Goal: Find contact information: Find contact information

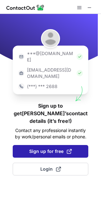
click at [49, 145] on button "Sign up for free" at bounding box center [50, 151] width 75 height 13
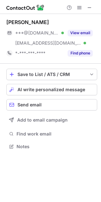
scroll to position [142, 101]
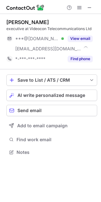
scroll to position [147, 101]
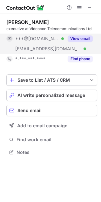
click at [83, 38] on button "View email" at bounding box center [79, 38] width 25 height 6
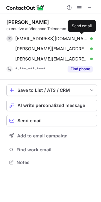
scroll to position [158, 101]
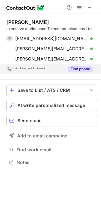
click at [83, 69] on button "Find phone" at bounding box center [79, 69] width 25 height 6
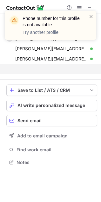
scroll to position [147, 101]
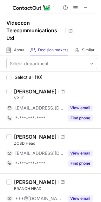
click at [34, 94] on div "Pradeep Kumar" at bounding box center [35, 91] width 42 height 6
click at [86, 7] on span at bounding box center [85, 7] width 5 height 5
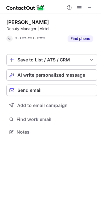
scroll to position [127, 101]
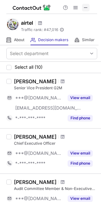
click at [83, 8] on span at bounding box center [85, 7] width 5 height 5
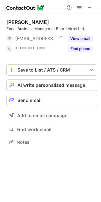
scroll to position [3, 3]
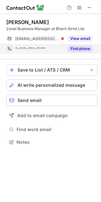
click at [87, 48] on button "Find phone" at bounding box center [79, 49] width 25 height 6
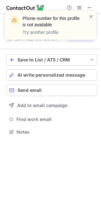
scroll to position [127, 101]
click at [90, 16] on span at bounding box center [90, 16] width 5 height 6
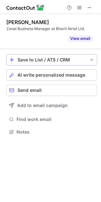
scroll to position [117, 101]
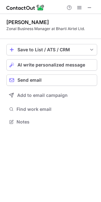
click at [43, 24] on div "Arjun Mishra" at bounding box center [51, 22] width 90 height 6
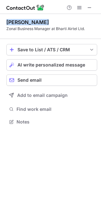
click at [43, 24] on div "Arjun Mishra" at bounding box center [51, 22] width 90 height 6
click at [37, 23] on div "Arjun Mishra" at bounding box center [27, 22] width 42 height 6
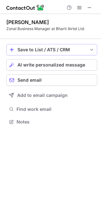
click at [88, 48] on button "Save to List / ATS / CRM" at bounding box center [51, 49] width 90 height 11
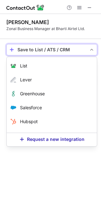
click at [90, 47] on button "Save to List / ATS / CRM" at bounding box center [51, 49] width 90 height 11
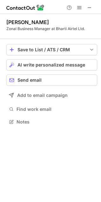
click at [60, 131] on div "Arjun Mishra Zonal Business Manager at Bharti Airtel Ltd. Save to List / ATS / …" at bounding box center [50, 108] width 101 height 188
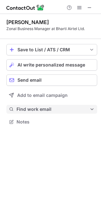
click at [36, 109] on span "Find work email" at bounding box center [52, 109] width 73 height 6
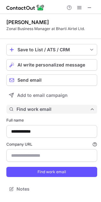
type input "*********"
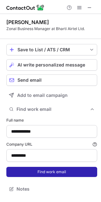
click at [59, 175] on button "Find work email" at bounding box center [51, 172] width 90 height 10
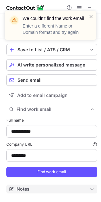
click at [68, 185] on button "Notes" at bounding box center [51, 188] width 90 height 9
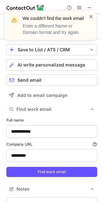
click at [91, 16] on span at bounding box center [90, 16] width 5 height 6
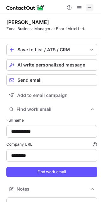
click at [90, 6] on span at bounding box center [89, 7] width 5 height 5
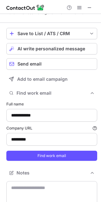
scroll to position [0, 0]
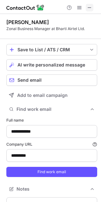
click at [87, 8] on span at bounding box center [89, 7] width 5 height 5
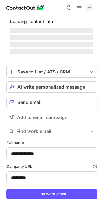
type input "**********"
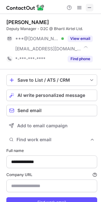
scroll to position [214, 96]
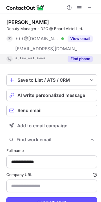
click at [78, 56] on button "Find phone" at bounding box center [79, 59] width 25 height 6
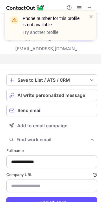
scroll to position [204, 96]
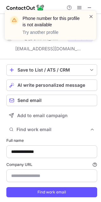
click at [90, 16] on span at bounding box center [90, 16] width 5 height 6
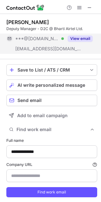
click at [78, 38] on button "View email" at bounding box center [79, 38] width 25 height 6
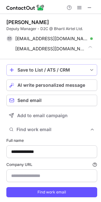
click at [69, 71] on div "Save to List / ATS / CRM" at bounding box center [51, 69] width 68 height 5
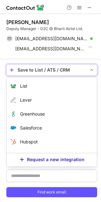
click at [69, 167] on div "Company URL Finding work email will consume 1 credit if a match is found." at bounding box center [51, 172] width 90 height 20
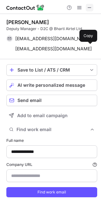
click at [88, 8] on span at bounding box center [89, 7] width 5 height 5
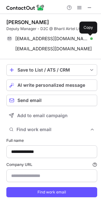
drag, startPoint x: 91, startPoint y: 37, endPoint x: 87, endPoint y: 25, distance: 12.0
click at [87, 25] on div "Amrapali Ghosh Deputy Manager - D2C @ Bharti Airtel Ltd." at bounding box center [51, 25] width 90 height 13
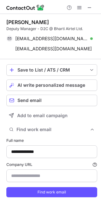
drag, startPoint x: 7, startPoint y: 21, endPoint x: 58, endPoint y: 20, distance: 50.9
click at [58, 20] on div "Amrapali Ghosh" at bounding box center [51, 22] width 90 height 6
copy div "Amrapali Ghosh"
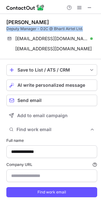
drag, startPoint x: 6, startPoint y: 30, endPoint x: 84, endPoint y: 28, distance: 78.1
click at [84, 28] on div "Deputy Manager - D2C @ Bharti Airtel Ltd." at bounding box center [51, 29] width 90 height 6
copy div "Deputy Manager - D2C @ Bharti Airtel Ltd."
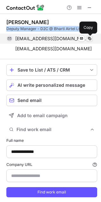
click at [91, 41] on button at bounding box center [89, 38] width 6 height 6
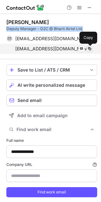
click at [89, 48] on span at bounding box center [89, 48] width 5 height 5
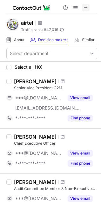
click at [84, 6] on span at bounding box center [85, 7] width 5 height 5
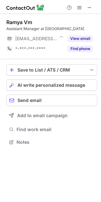
scroll to position [3, 3]
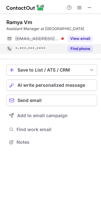
click at [89, 50] on button "Find phone" at bounding box center [79, 49] width 25 height 6
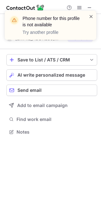
scroll to position [127, 101]
click at [91, 16] on span at bounding box center [90, 16] width 5 height 6
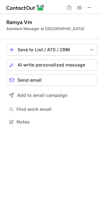
scroll to position [117, 101]
click at [84, 6] on div at bounding box center [79, 8] width 30 height 8
click at [89, 7] on span at bounding box center [89, 7] width 5 height 5
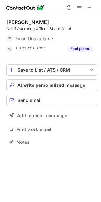
click at [53, 36] on div "Email Unavailable" at bounding box center [46, 39] width 63 height 6
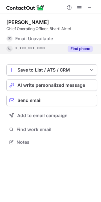
click at [77, 51] on button "Find phone" at bounding box center [79, 49] width 25 height 6
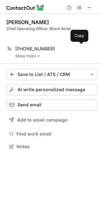
scroll to position [132, 101]
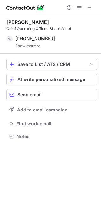
click at [40, 46] on img at bounding box center [38, 46] width 4 height 4
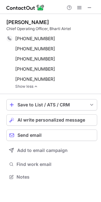
drag, startPoint x: 7, startPoint y: 21, endPoint x: 60, endPoint y: 19, distance: 53.2
click at [60, 19] on div "Shashwat Sharma" at bounding box center [51, 22] width 90 height 6
copy div "Shashwat Sharma"
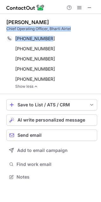
drag, startPoint x: 7, startPoint y: 29, endPoint x: 73, endPoint y: 32, distance: 66.2
click at [73, 32] on div "Shashwat Sharma Chief Operating Officer, Bharti Airtel +918879797821 Copy Whats…" at bounding box center [51, 54] width 90 height 70
click at [70, 27] on div "Chief Operating Officer, Bharti Airtel" at bounding box center [51, 29] width 90 height 6
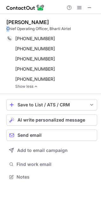
drag, startPoint x: 6, startPoint y: 28, endPoint x: 10, endPoint y: 29, distance: 4.3
click at [10, 29] on div "Shashwat Sharma Chief Operating Officer, Bharti Airtel +918879797821 Copy Whats…" at bounding box center [50, 100] width 101 height 172
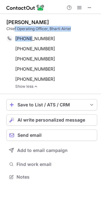
drag, startPoint x: 25, startPoint y: 31, endPoint x: 32, endPoint y: 32, distance: 7.0
click at [32, 32] on div "Shashwat Sharma Chief Operating Officer, Bharti Airtel +918879797821 Copy Whats…" at bounding box center [51, 54] width 90 height 70
drag, startPoint x: 6, startPoint y: 28, endPoint x: 74, endPoint y: 29, distance: 68.0
click at [74, 29] on div "Chief Operating Officer, Bharti Airtel" at bounding box center [51, 29] width 90 height 6
copy div "Chief Operating Officer, Bharti Airtel"
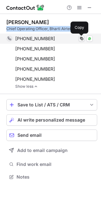
click at [79, 38] on span at bounding box center [81, 38] width 5 height 5
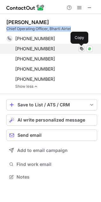
click at [82, 49] on span at bounding box center [81, 48] width 5 height 5
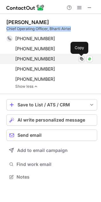
click at [83, 59] on span at bounding box center [81, 58] width 5 height 5
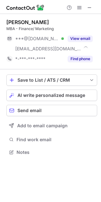
scroll to position [147, 101]
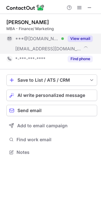
click at [78, 38] on button "View email" at bounding box center [79, 38] width 25 height 6
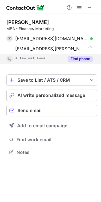
click at [86, 58] on button "Find phone" at bounding box center [79, 59] width 25 height 6
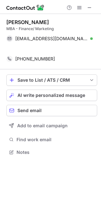
scroll to position [137, 101]
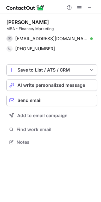
drag, startPoint x: 7, startPoint y: 21, endPoint x: 61, endPoint y: 21, distance: 54.1
click at [61, 21] on div "Mamta Rani Patra" at bounding box center [51, 22] width 90 height 6
copy div "Mamta Rani Patra"
drag, startPoint x: 6, startPoint y: 27, endPoint x: 90, endPoint y: 25, distance: 83.8
click at [90, 25] on div "Mamta Rani Patra MBA - Finance/ Marketing patramamatarani2@gmail.com Verified S…" at bounding box center [50, 83] width 101 height 138
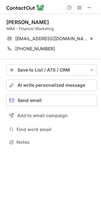
click at [76, 59] on div "Save to List / ATS / CRM List Select Lever Connect Greenhouse Connect Salesforc…" at bounding box center [51, 105] width 90 height 92
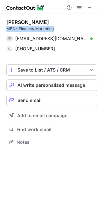
drag, startPoint x: 6, startPoint y: 28, endPoint x: 58, endPoint y: 27, distance: 51.6
click at [58, 27] on div "MBA - Finance/ Marketing" at bounding box center [51, 29] width 90 height 6
copy div "MBA - Finance/ Marketing"
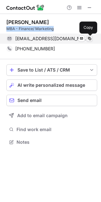
click at [91, 38] on span at bounding box center [89, 38] width 5 height 5
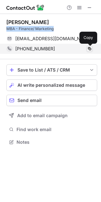
click at [88, 49] on span at bounding box center [89, 48] width 5 height 5
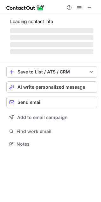
scroll to position [153, 101]
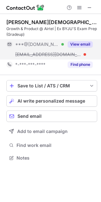
click at [81, 42] on button "View email" at bounding box center [79, 44] width 25 height 6
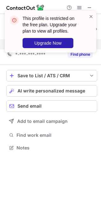
scroll to position [143, 101]
click at [91, 18] on span at bounding box center [90, 16] width 5 height 6
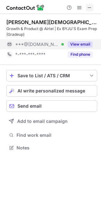
click at [88, 8] on span at bounding box center [89, 7] width 5 height 5
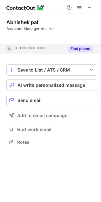
scroll to position [127, 101]
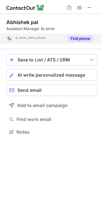
click at [83, 39] on button "Find phone" at bounding box center [79, 38] width 25 height 6
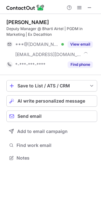
scroll to position [153, 101]
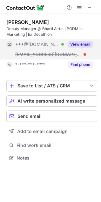
click at [83, 43] on button "View email" at bounding box center [79, 44] width 25 height 6
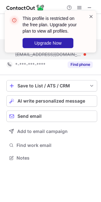
click at [91, 17] on span at bounding box center [90, 16] width 5 height 6
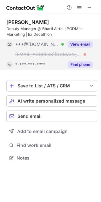
click at [84, 68] on div "Find phone" at bounding box center [78, 64] width 29 height 10
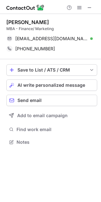
scroll to position [137, 101]
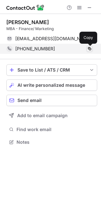
click at [91, 50] on span at bounding box center [89, 48] width 5 height 5
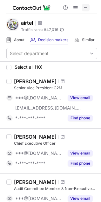
click at [84, 7] on span at bounding box center [85, 7] width 5 height 5
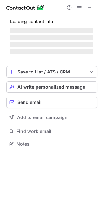
scroll to position [153, 101]
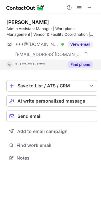
click at [79, 64] on button "Find phone" at bounding box center [79, 64] width 25 height 6
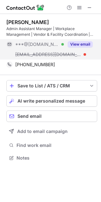
click at [81, 45] on button "View email" at bounding box center [79, 44] width 25 height 6
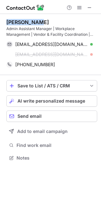
drag, startPoint x: 7, startPoint y: 21, endPoint x: 43, endPoint y: 23, distance: 36.1
click at [43, 23] on div "[PERSON_NAME]" at bounding box center [51, 22] width 90 height 6
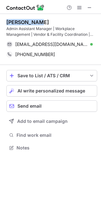
scroll to position [143, 101]
copy div "[PERSON_NAME]"
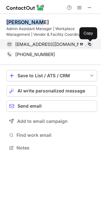
click at [90, 44] on span at bounding box center [89, 44] width 5 height 5
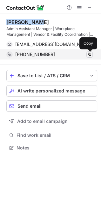
click at [90, 54] on span at bounding box center [89, 54] width 5 height 5
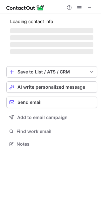
scroll to position [3, 3]
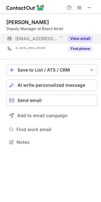
click at [77, 39] on button "View email" at bounding box center [79, 38] width 25 height 6
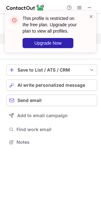
click at [87, 10] on div "This profile is restricted on the free plan. Upgrade your plan to view all prof…" at bounding box center [50, 33] width 101 height 59
click at [90, 7] on div "This profile is restricted on the free plan. Upgrade your plan to view all prof…" at bounding box center [50, 33] width 101 height 59
click at [92, 17] on span at bounding box center [90, 16] width 5 height 6
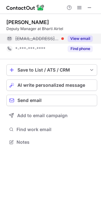
click at [89, 6] on div "This profile is restricted on the free plan. Upgrade your plan to view all prof…" at bounding box center [50, 10] width 101 height 13
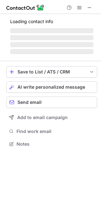
scroll to position [147, 101]
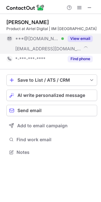
click at [77, 39] on button "View email" at bounding box center [79, 38] width 25 height 6
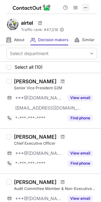
click at [86, 6] on span at bounding box center [85, 7] width 5 height 5
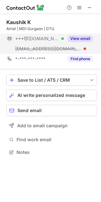
click at [80, 40] on button "View email" at bounding box center [79, 38] width 25 height 6
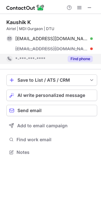
click at [84, 59] on button "Find phone" at bounding box center [79, 59] width 25 height 6
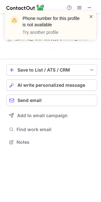
scroll to position [127, 101]
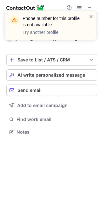
click at [89, 17] on span at bounding box center [90, 16] width 5 height 6
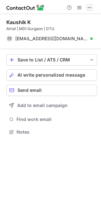
click at [86, 10] on button at bounding box center [89, 8] width 8 height 8
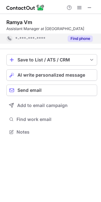
click at [77, 39] on button "Find phone" at bounding box center [79, 38] width 25 height 6
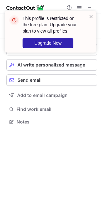
scroll to position [117, 101]
click at [88, 9] on div "This profile is restricted on the free plan. Upgrade your plan to view all prof…" at bounding box center [50, 33] width 101 height 59
click at [91, 16] on span at bounding box center [90, 16] width 5 height 6
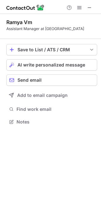
click at [89, 7] on div "This profile is restricted on the free plan. Upgrade your plan to view all prof…" at bounding box center [50, 10] width 101 height 13
click at [90, 7] on span at bounding box center [89, 7] width 5 height 5
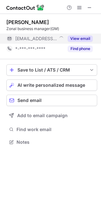
click at [85, 37] on button "View email" at bounding box center [79, 38] width 25 height 6
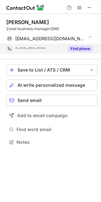
click at [83, 49] on button "Find phone" at bounding box center [79, 49] width 25 height 6
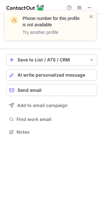
scroll to position [117, 101]
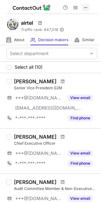
click at [84, 5] on span at bounding box center [85, 7] width 5 height 5
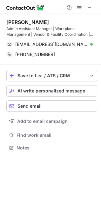
scroll to position [143, 101]
